Goal: Transaction & Acquisition: Purchase product/service

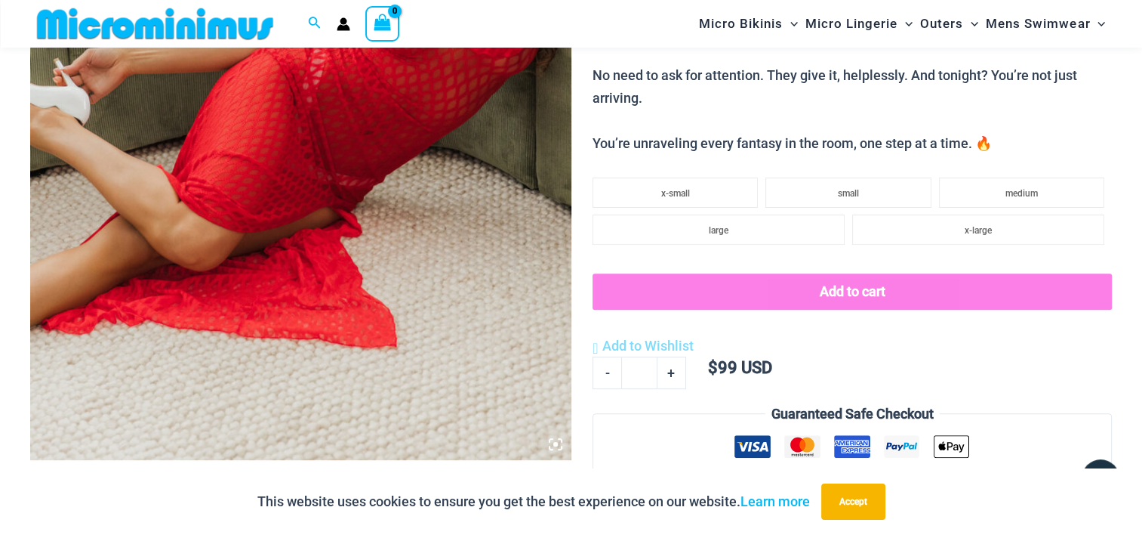
scroll to position [994, 0]
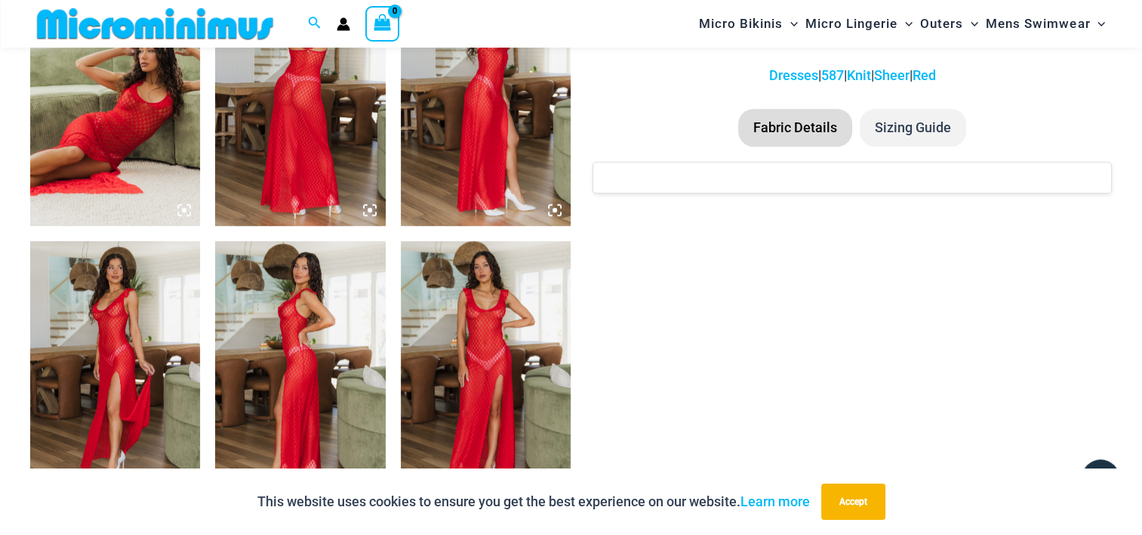
click at [327, 121] on img at bounding box center [300, 98] width 170 height 255
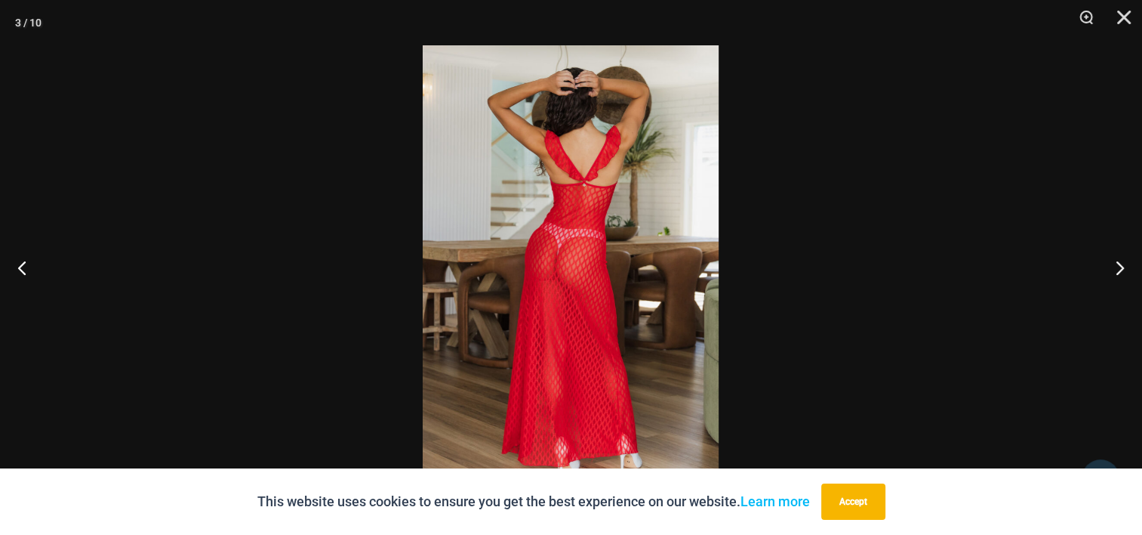
click at [614, 230] on img at bounding box center [571, 267] width 296 height 444
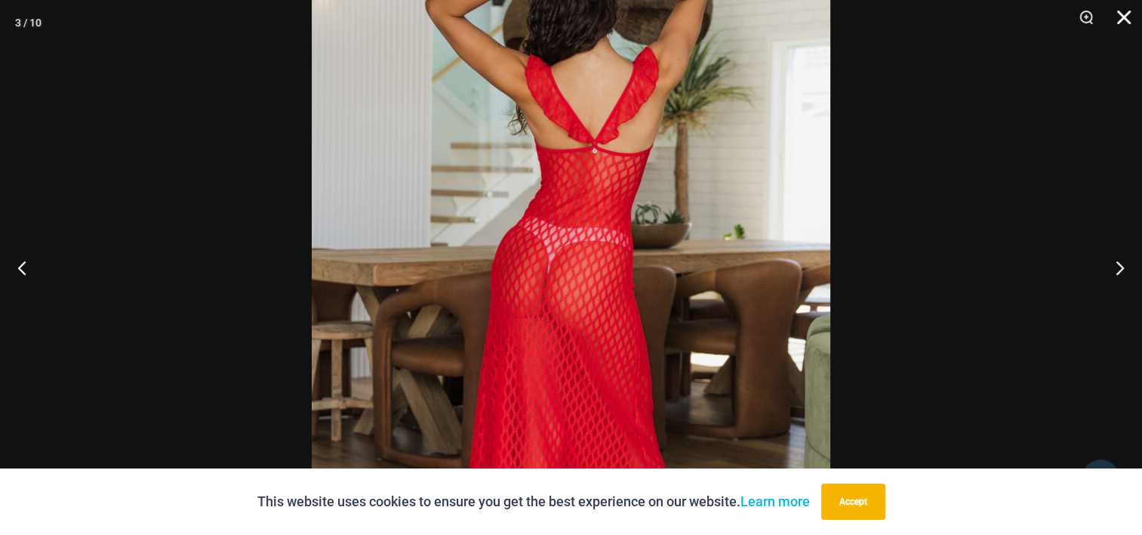
click at [1120, 18] on button "Close" at bounding box center [1119, 22] width 38 height 45
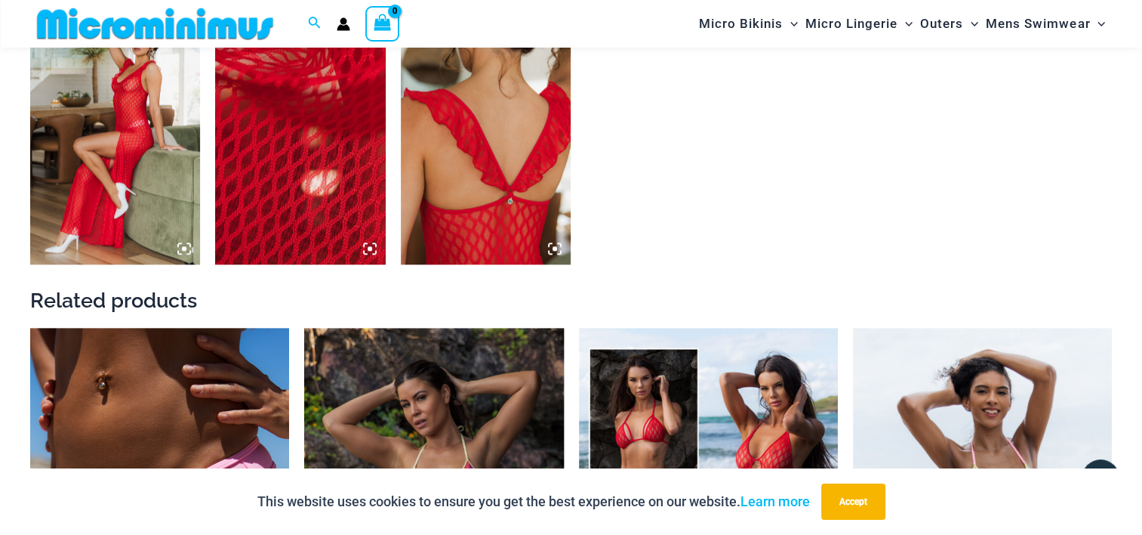
scroll to position [1749, 0]
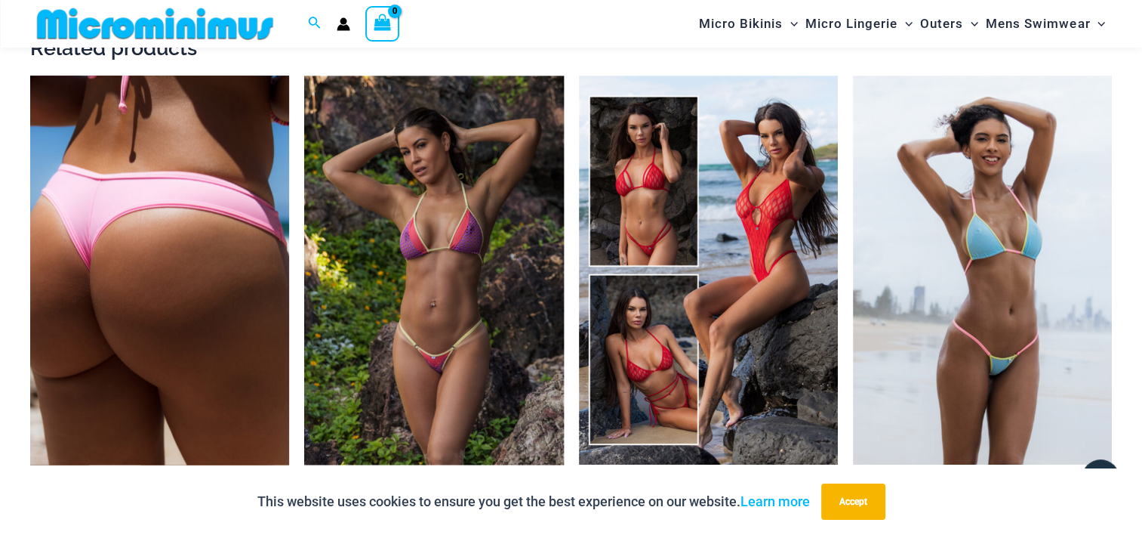
click at [233, 365] on img at bounding box center [159, 269] width 259 height 389
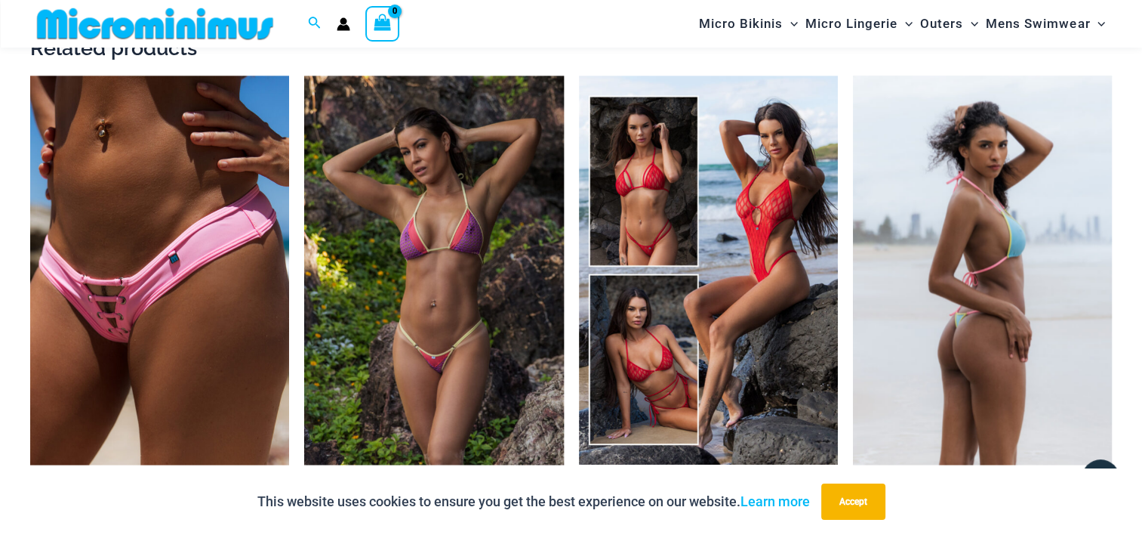
click at [1065, 352] on img at bounding box center [982, 269] width 259 height 389
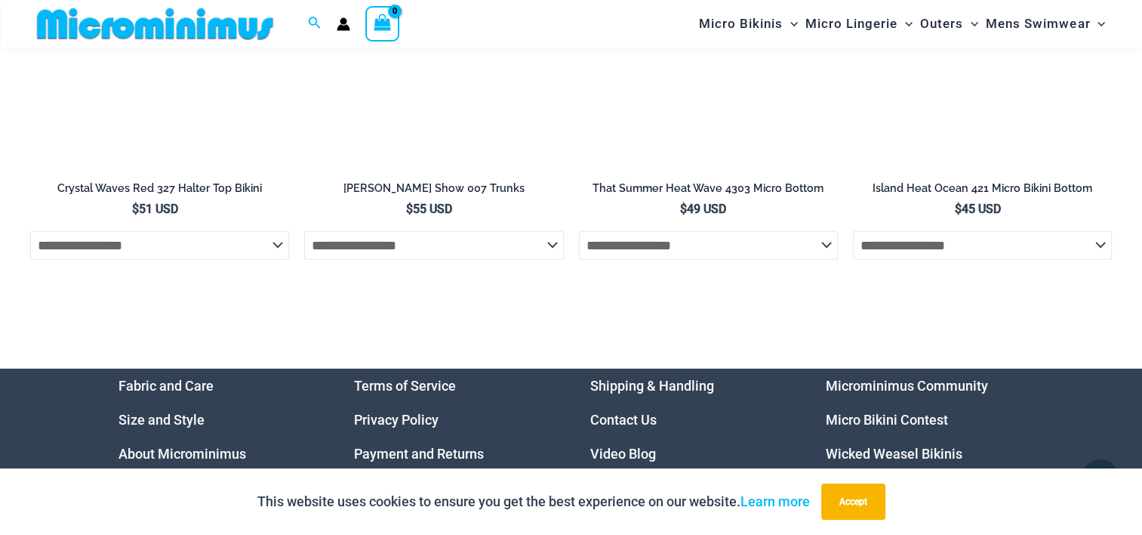
scroll to position [4264, 0]
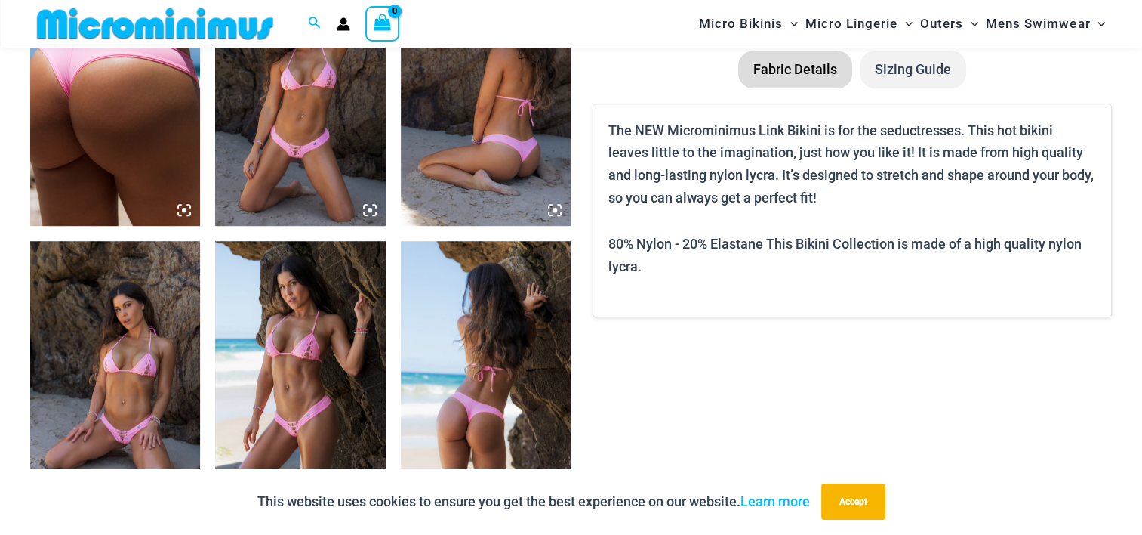
scroll to position [741, 0]
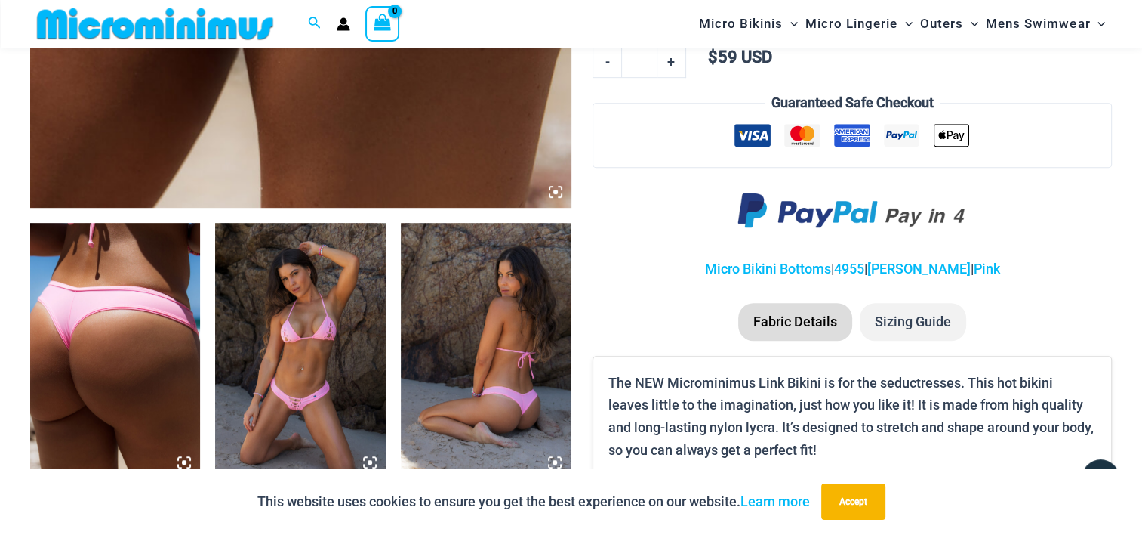
click at [75, 380] on img at bounding box center [115, 350] width 170 height 255
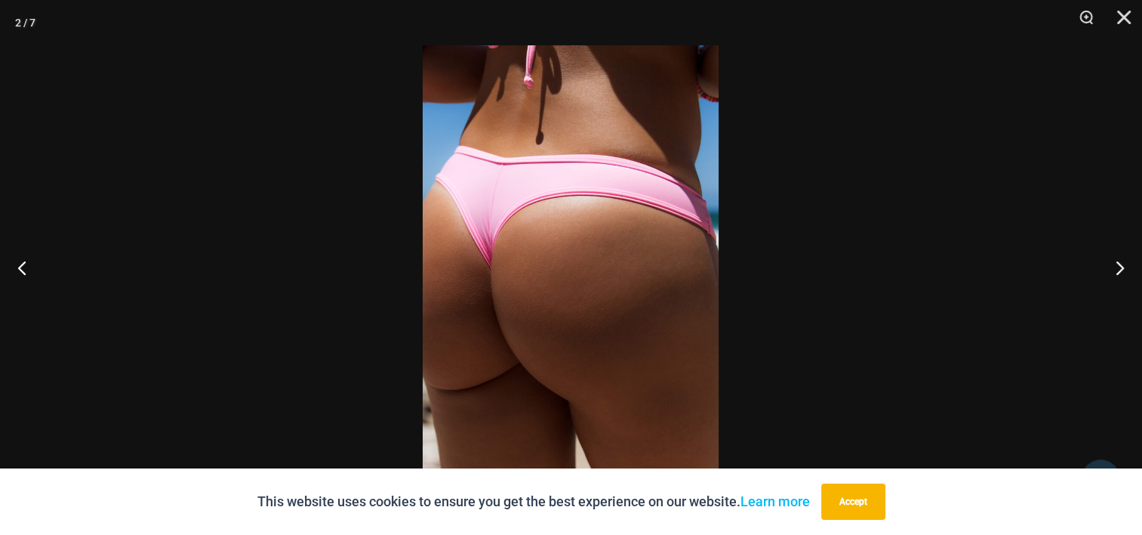
click at [494, 303] on img at bounding box center [571, 267] width 296 height 444
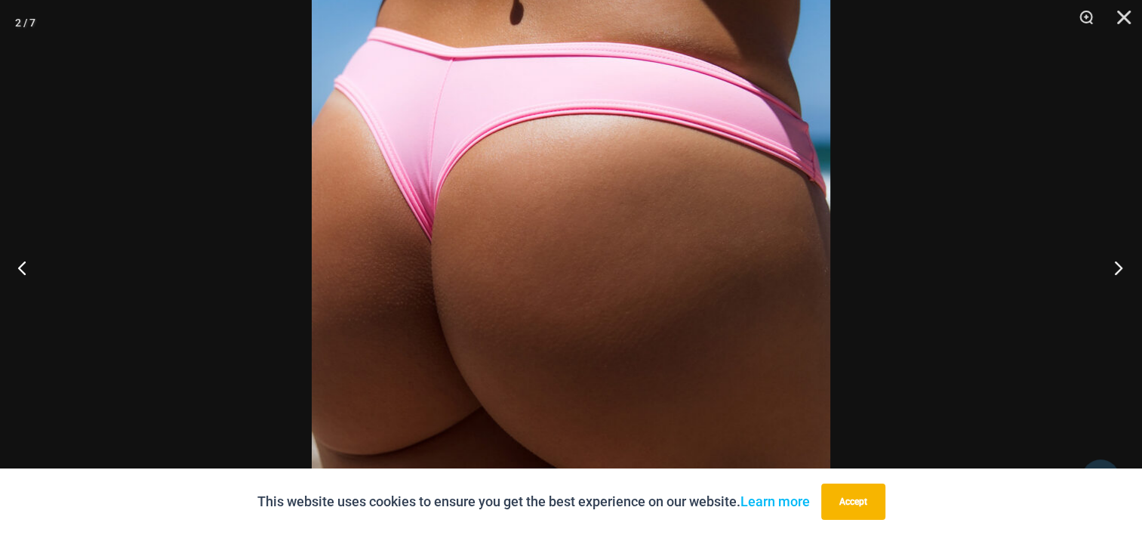
click at [1111, 279] on button "Next" at bounding box center [1114, 267] width 57 height 75
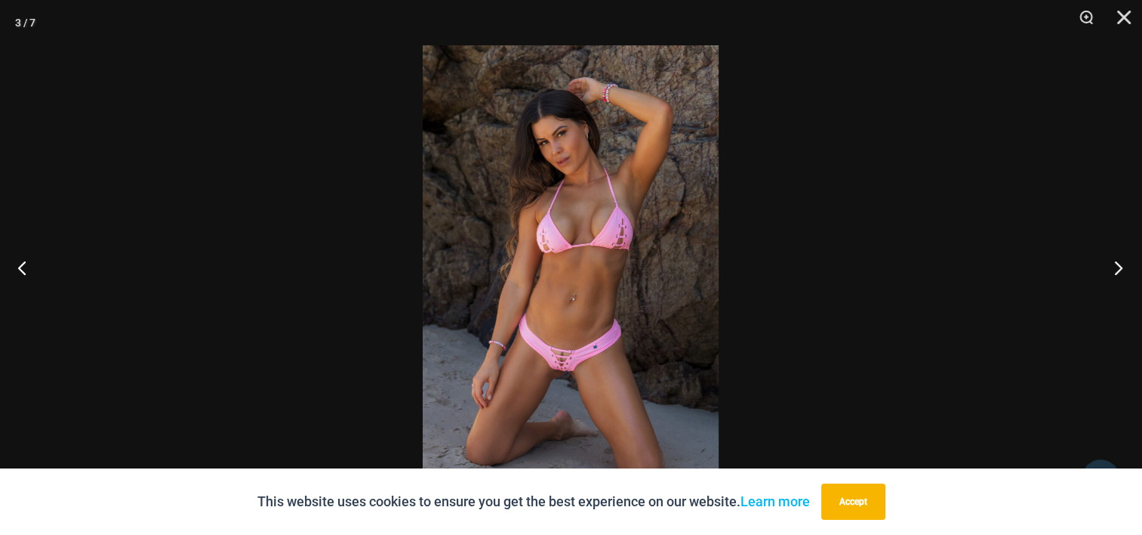
click at [1111, 279] on button "Next" at bounding box center [1114, 267] width 57 height 75
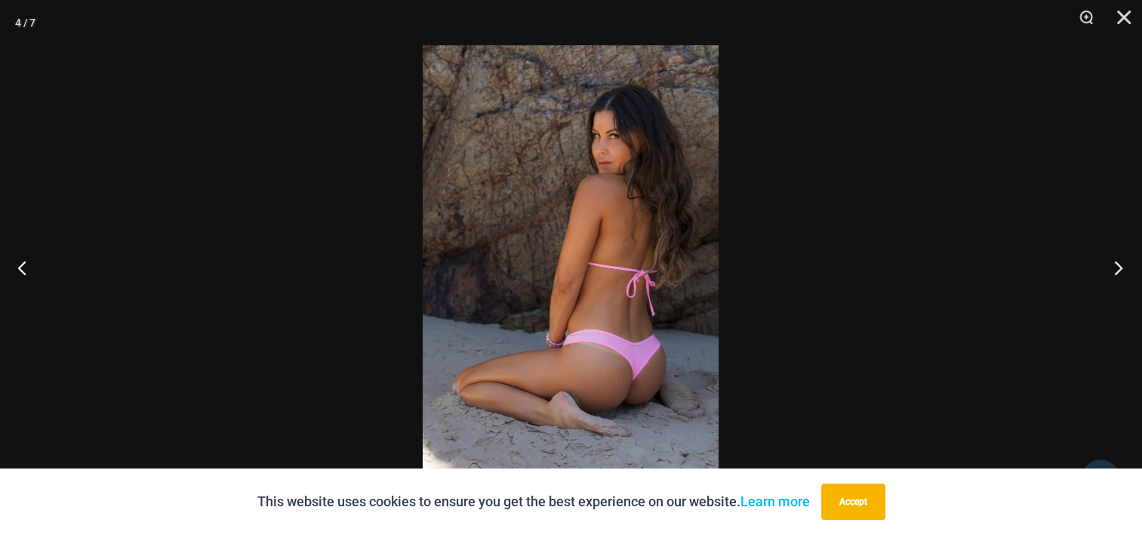
click at [1111, 279] on button "Next" at bounding box center [1114, 267] width 57 height 75
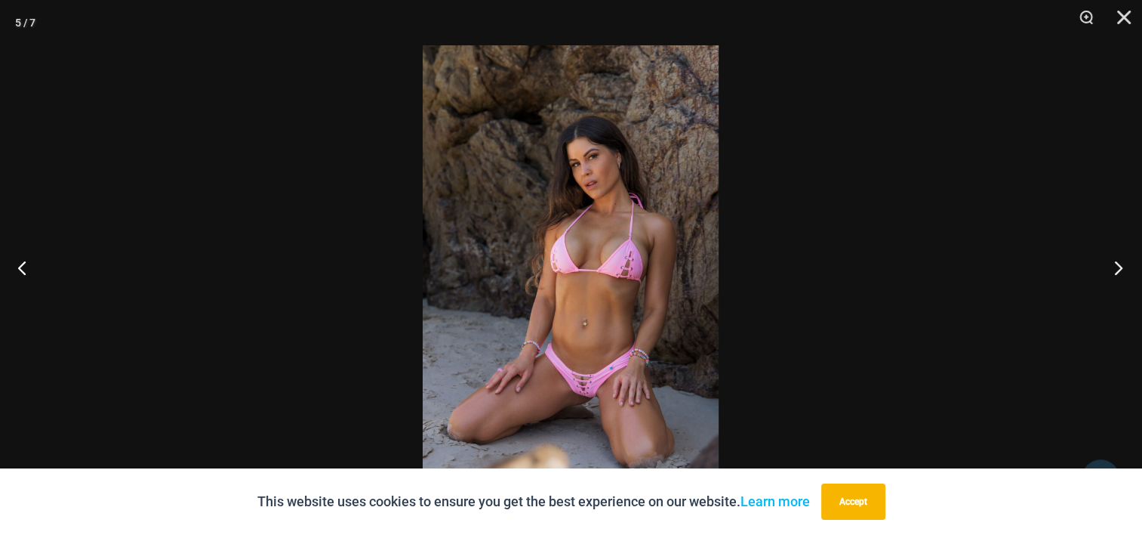
click at [1111, 279] on button "Next" at bounding box center [1114, 267] width 57 height 75
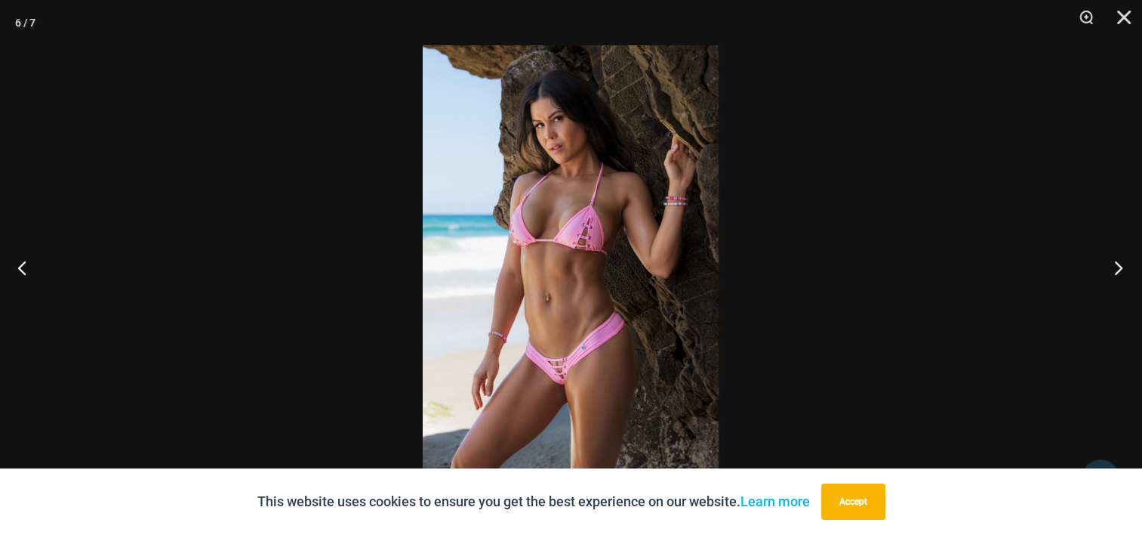
click at [1111, 279] on button "Next" at bounding box center [1114, 267] width 57 height 75
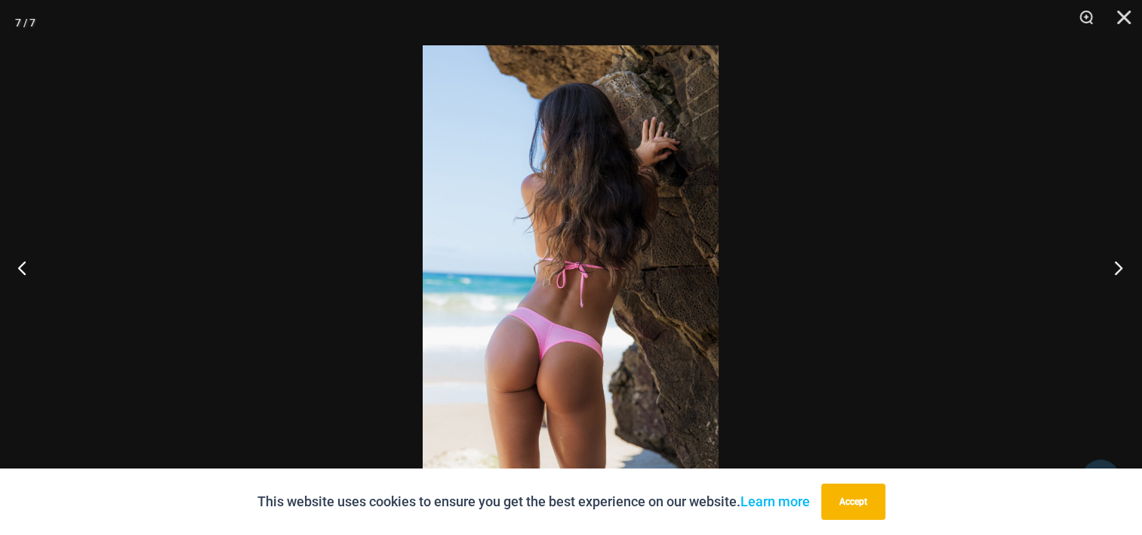
click at [1111, 279] on button "Next" at bounding box center [1114, 267] width 57 height 75
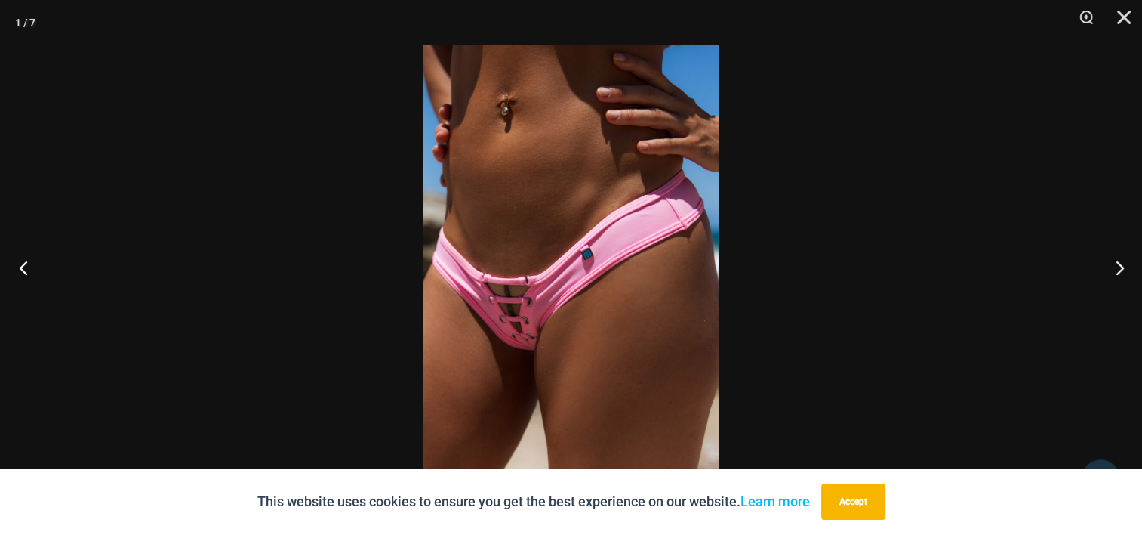
click at [33, 278] on button "Previous" at bounding box center [28, 267] width 57 height 75
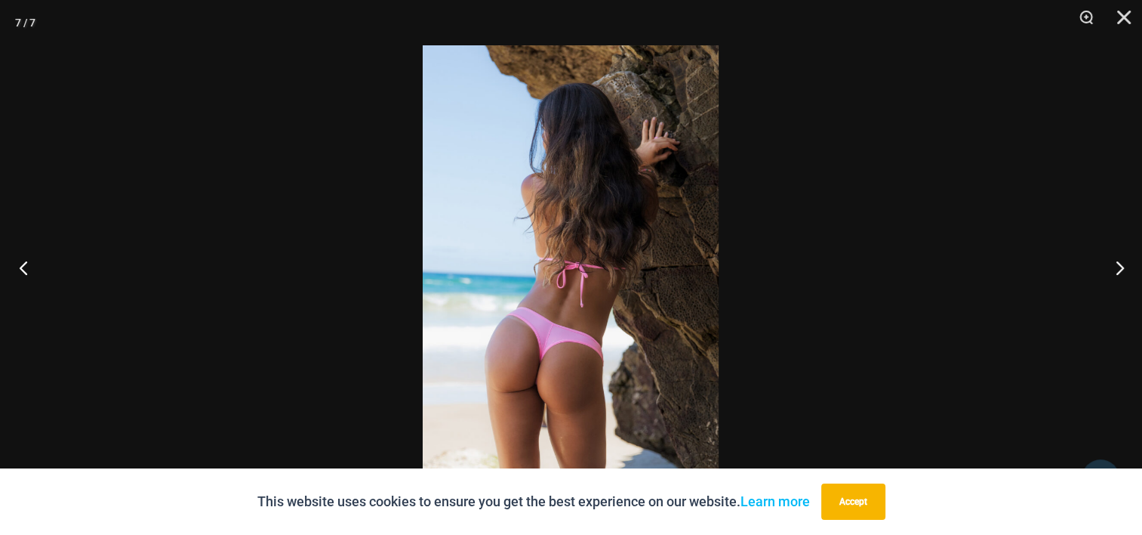
click at [33, 278] on button "Previous" at bounding box center [28, 267] width 57 height 75
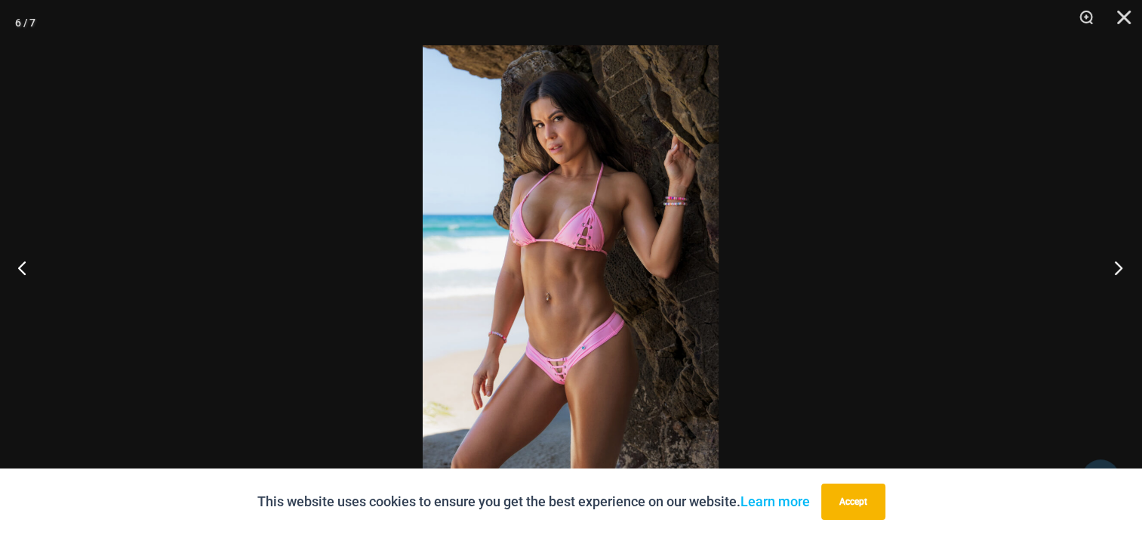
click at [1114, 273] on button "Next" at bounding box center [1114, 267] width 57 height 75
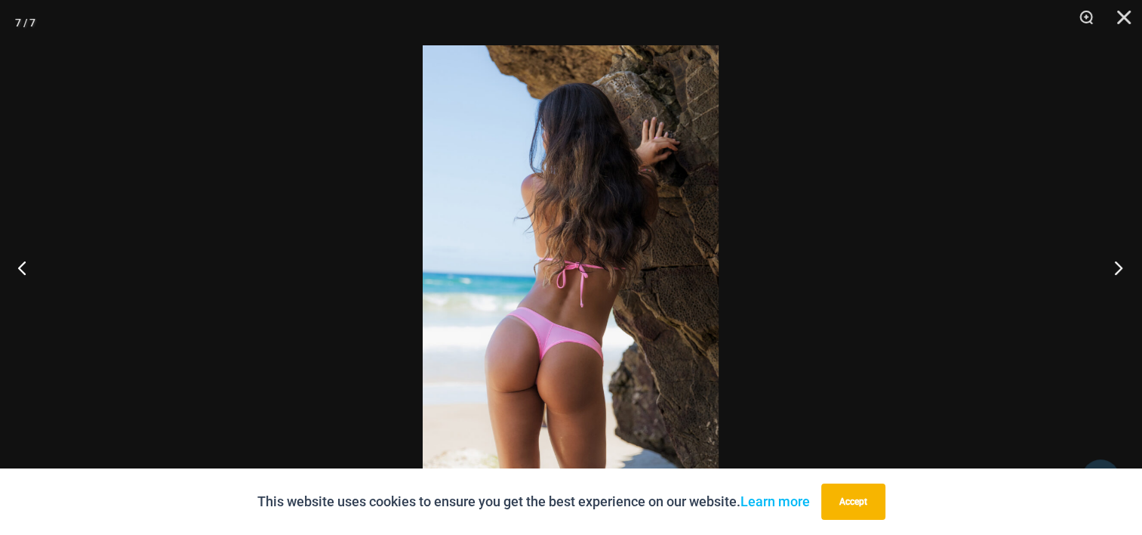
click at [1114, 273] on button "Next" at bounding box center [1114, 267] width 57 height 75
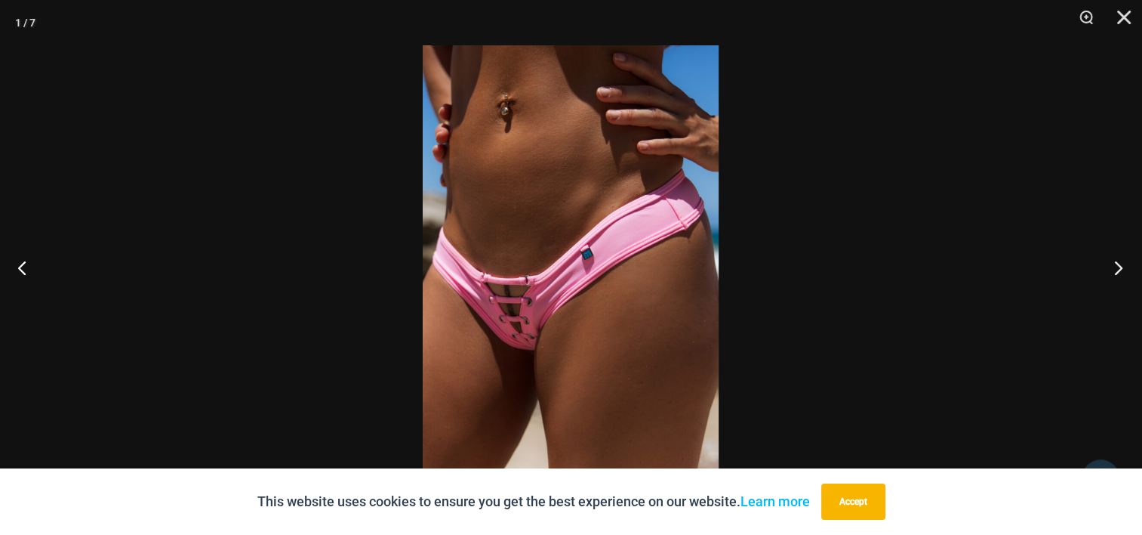
click at [1114, 273] on button "Next" at bounding box center [1114, 267] width 57 height 75
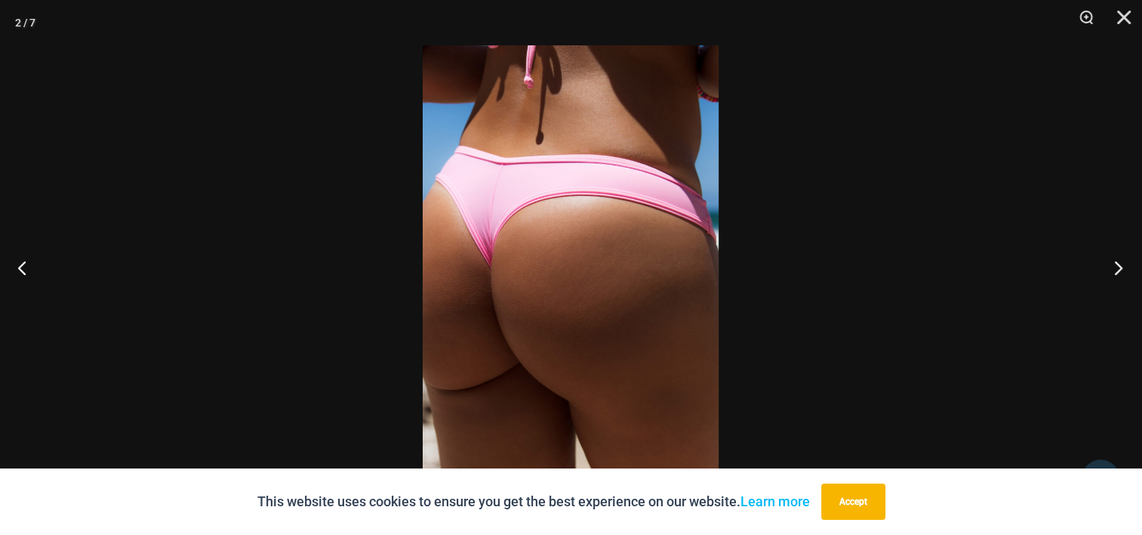
click at [1114, 273] on button "Next" at bounding box center [1114, 267] width 57 height 75
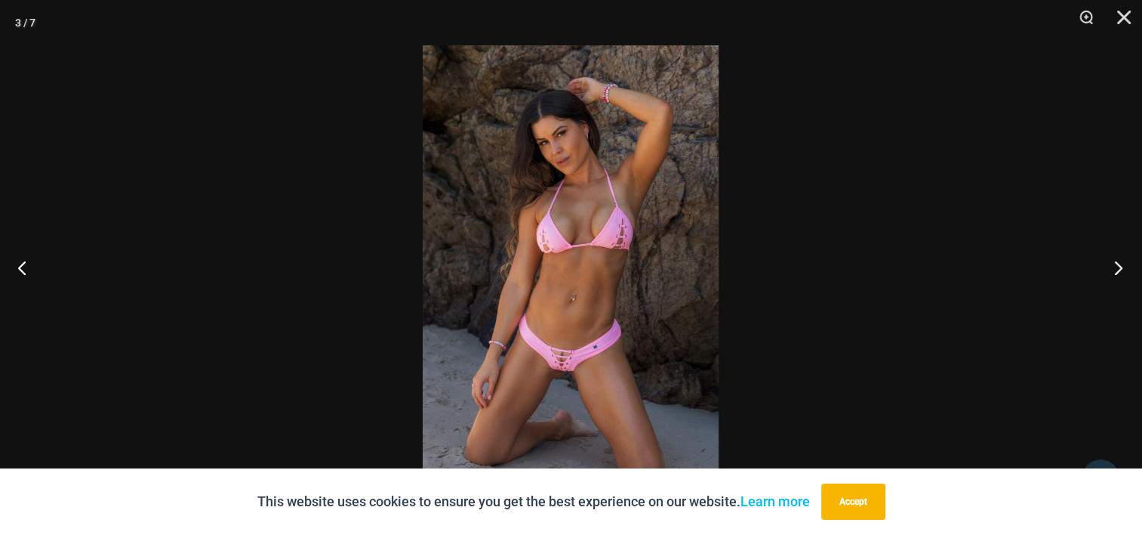
click at [1114, 273] on button "Next" at bounding box center [1114, 267] width 57 height 75
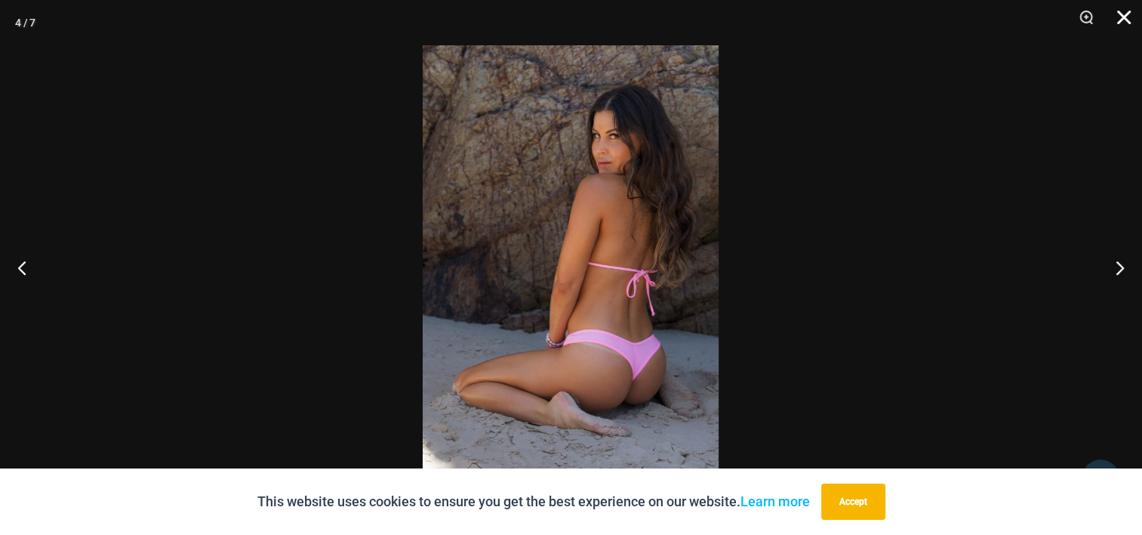
click at [1125, 18] on button "Close" at bounding box center [1119, 22] width 38 height 45
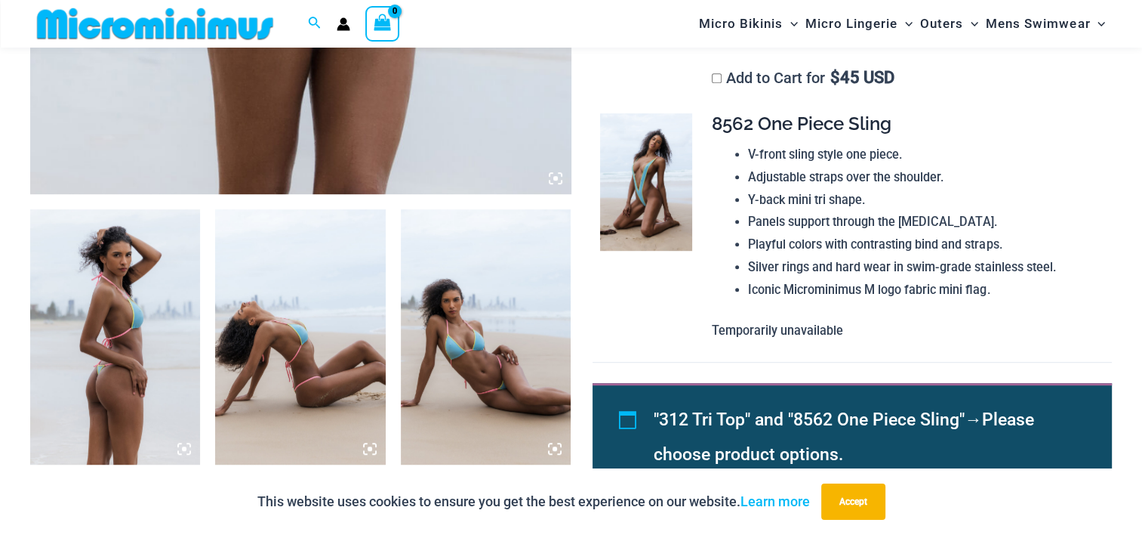
scroll to position [503, 0]
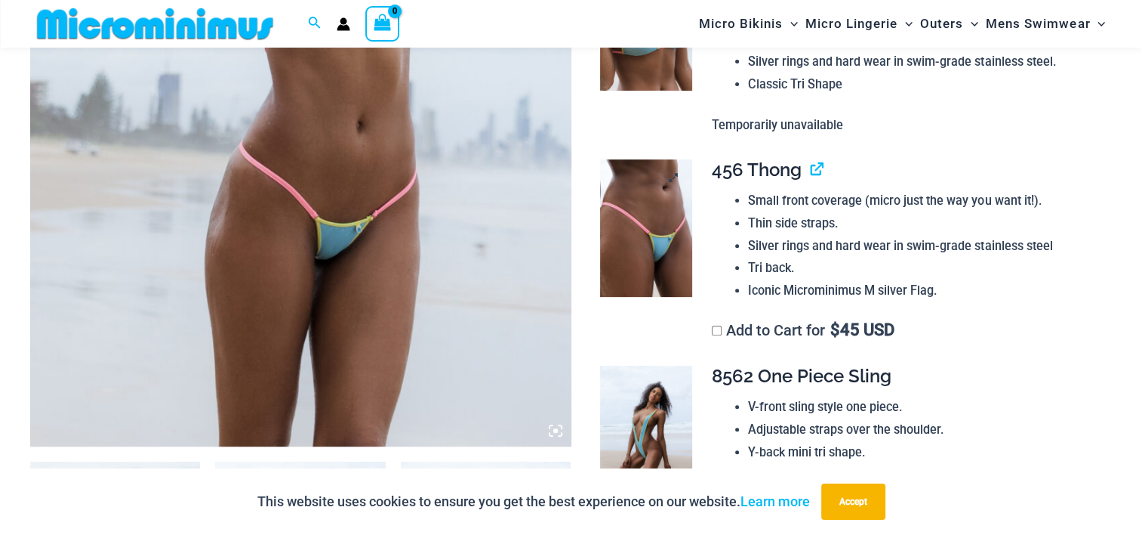
click at [646, 248] on img at bounding box center [645, 227] width 91 height 137
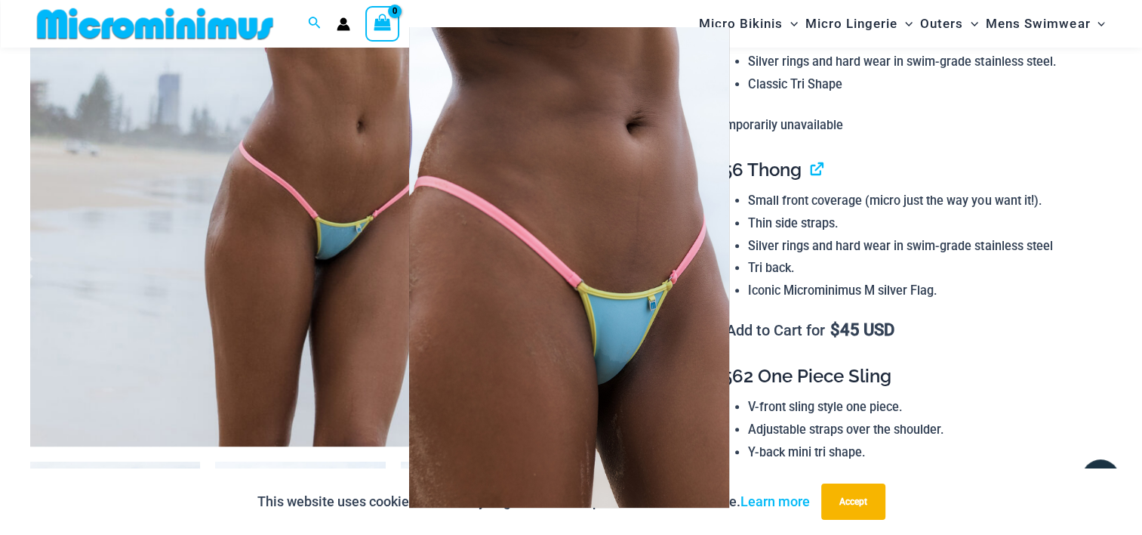
click at [521, 270] on img at bounding box center [569, 267] width 320 height 480
click at [288, 208] on div at bounding box center [571, 267] width 1142 height 535
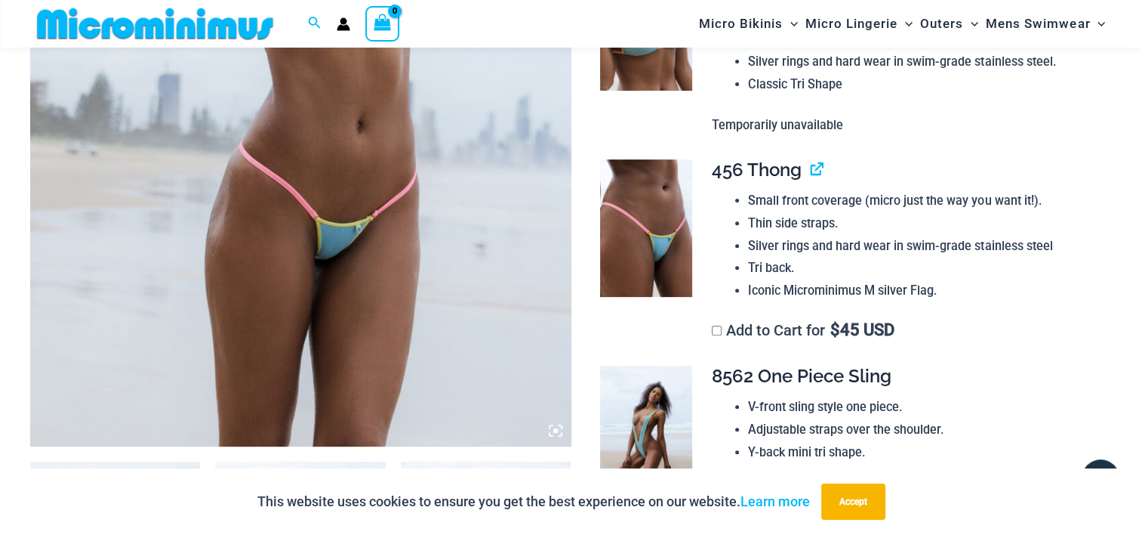
click at [288, 208] on img at bounding box center [300, 41] width 541 height 812
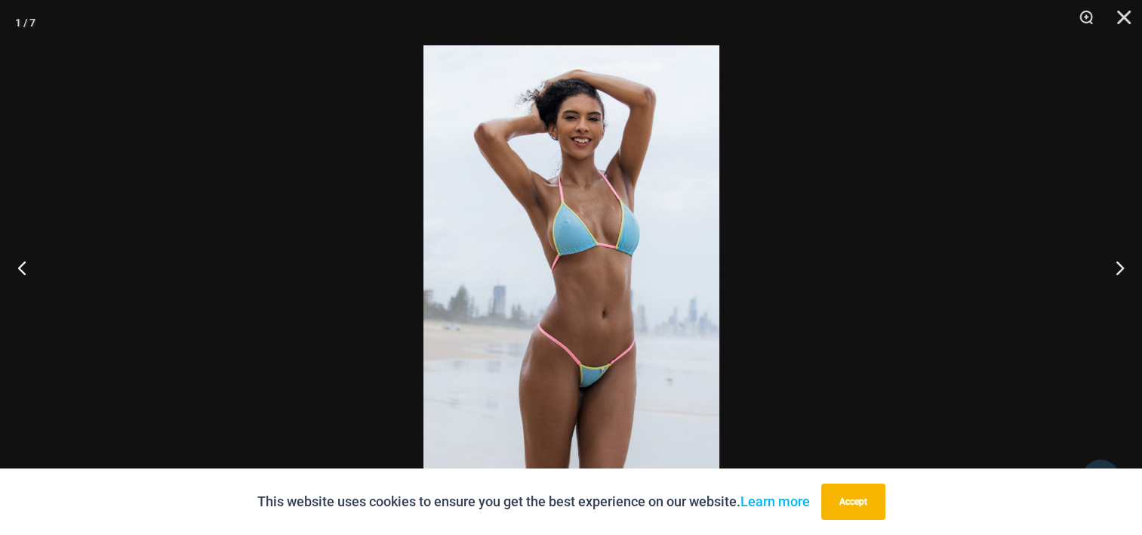
click at [483, 197] on img at bounding box center [572, 267] width 296 height 444
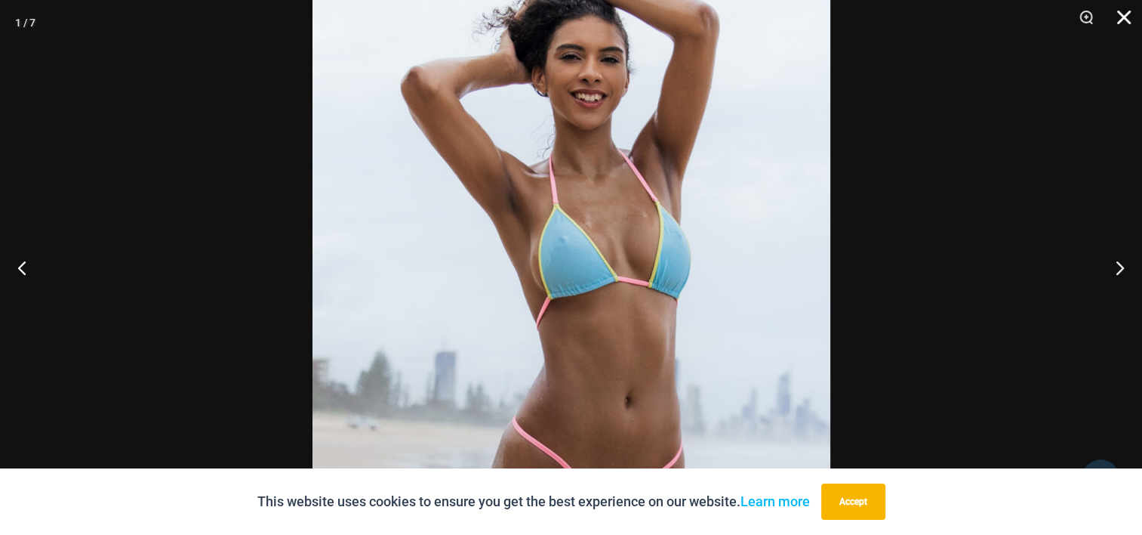
click at [1120, 2] on button "Close" at bounding box center [1119, 22] width 38 height 45
